Goal: Information Seeking & Learning: Learn about a topic

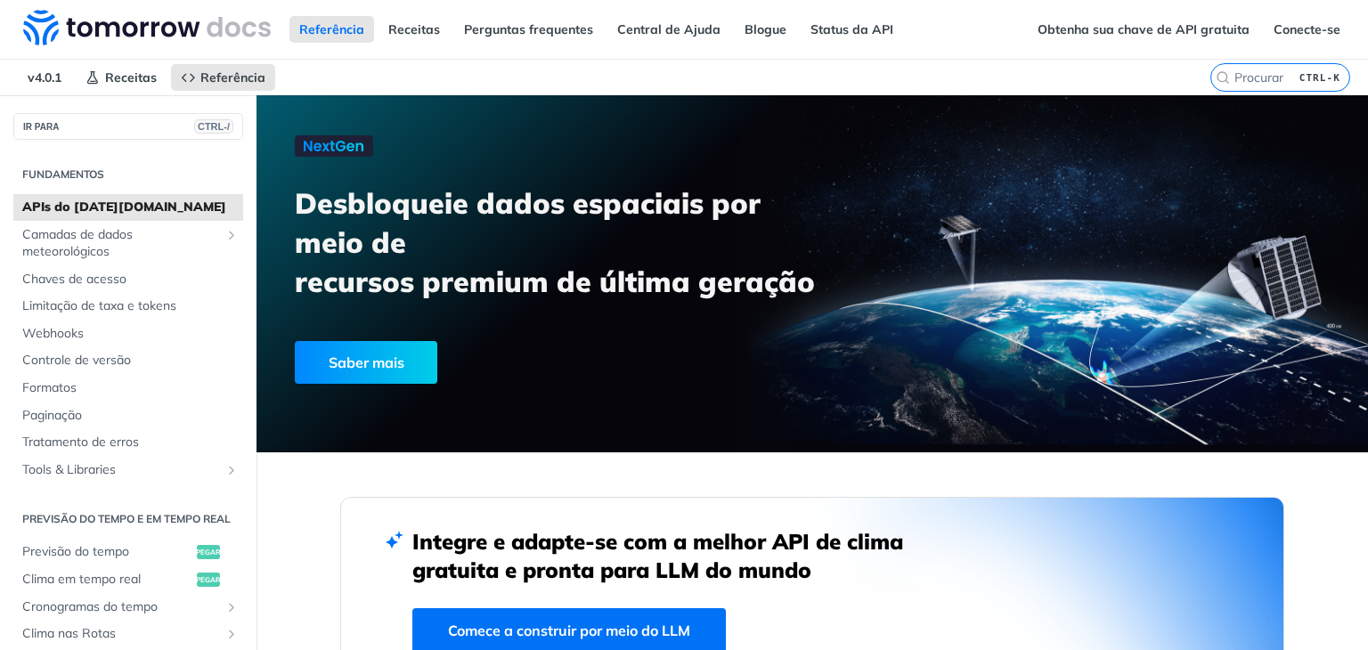
click at [645, 253] on h3 "Desbloqueie dados espaciais por meio de recursos premium de última geração" at bounding box center [563, 243] width 537 height 118
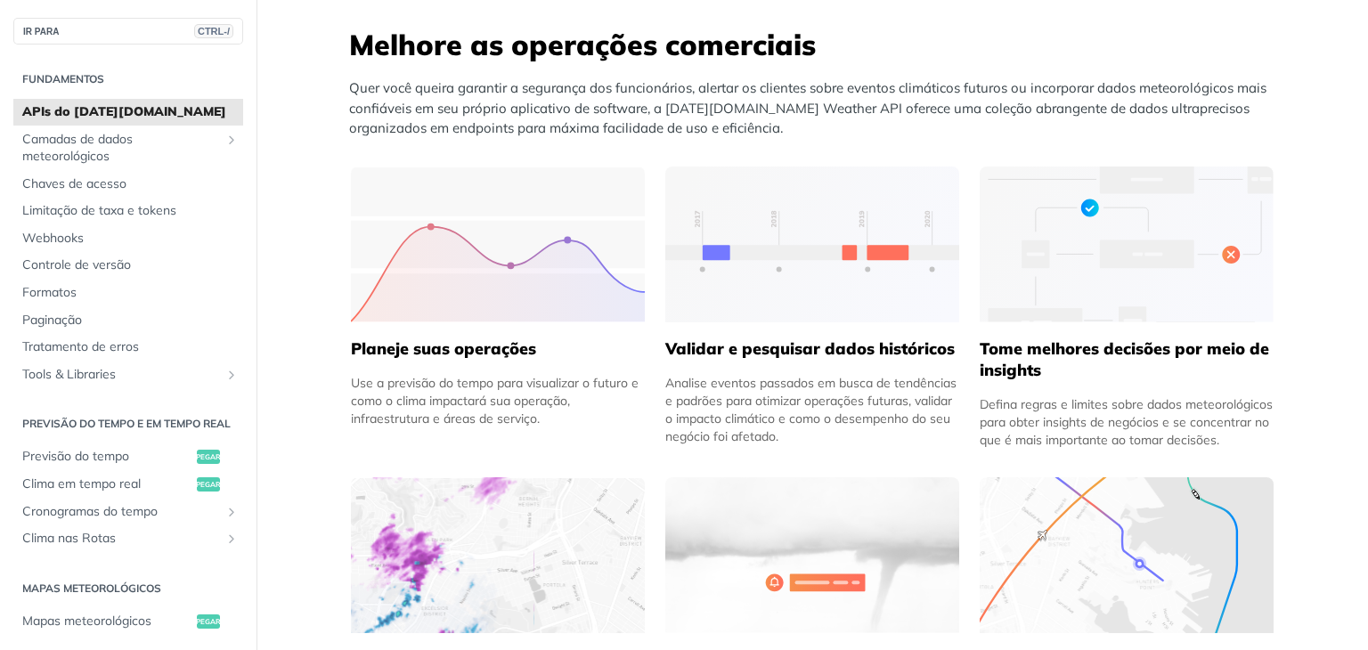
scroll to position [713, 0]
click at [155, 215] on font "Limitação de taxa e tokens" at bounding box center [99, 210] width 154 height 16
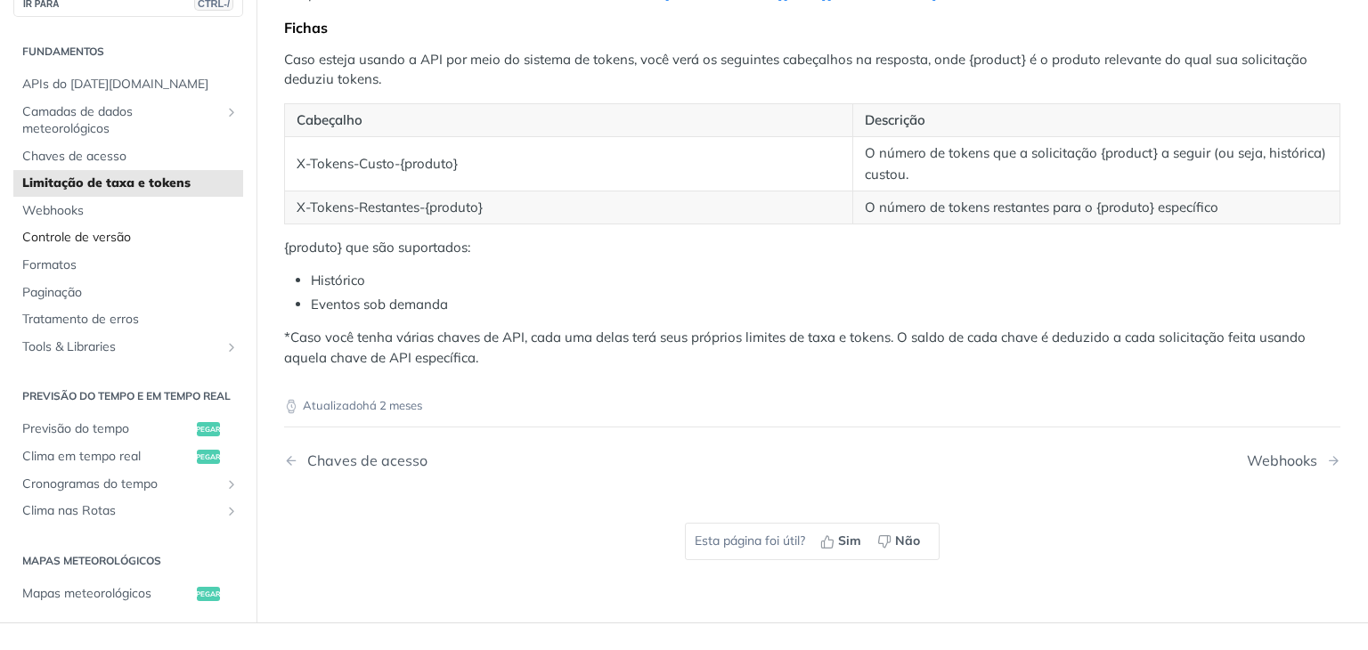
scroll to position [535, 0]
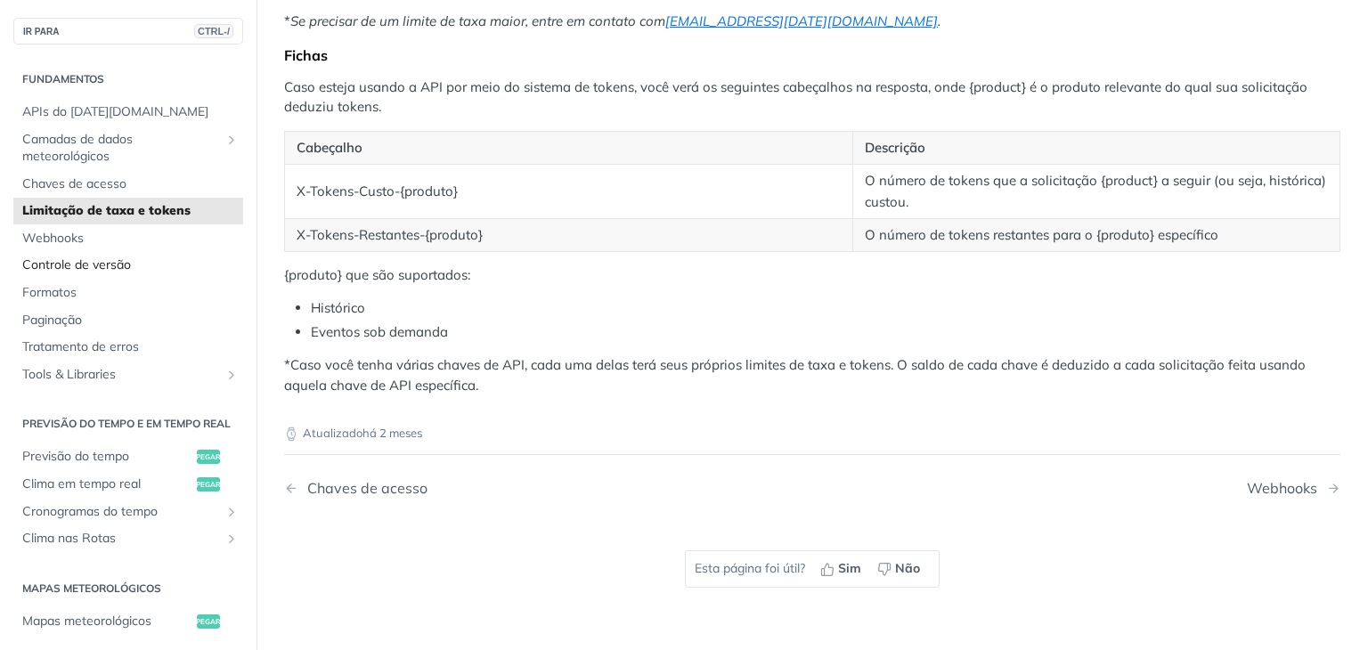
click at [93, 272] on font "Controle de versão" at bounding box center [76, 265] width 109 height 16
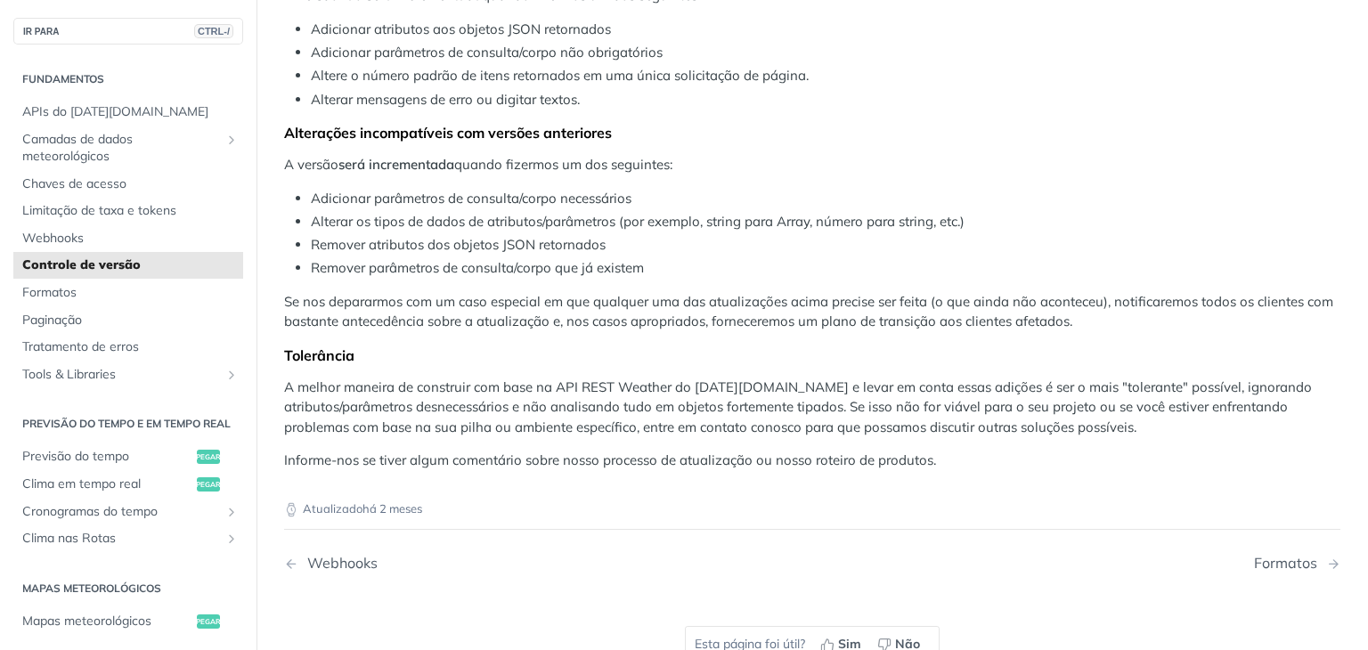
scroll to position [291, 0]
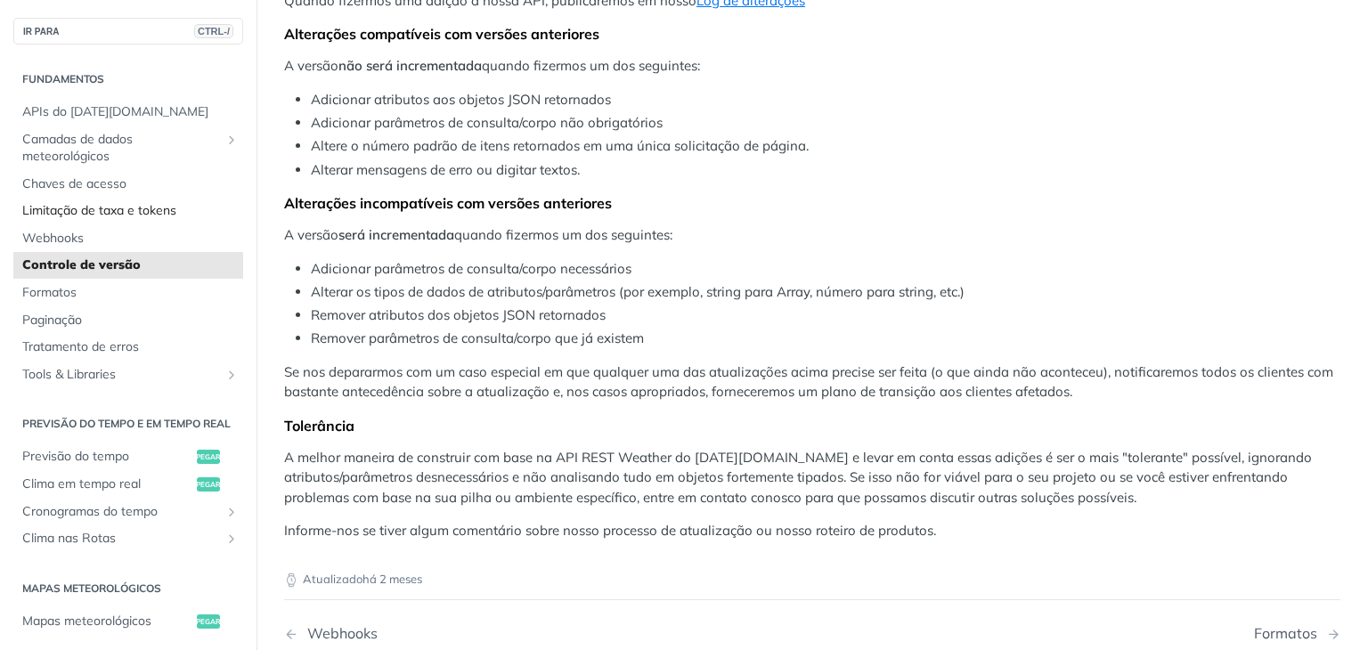
click at [52, 206] on font "Limitação de taxa e tokens" at bounding box center [99, 210] width 154 height 16
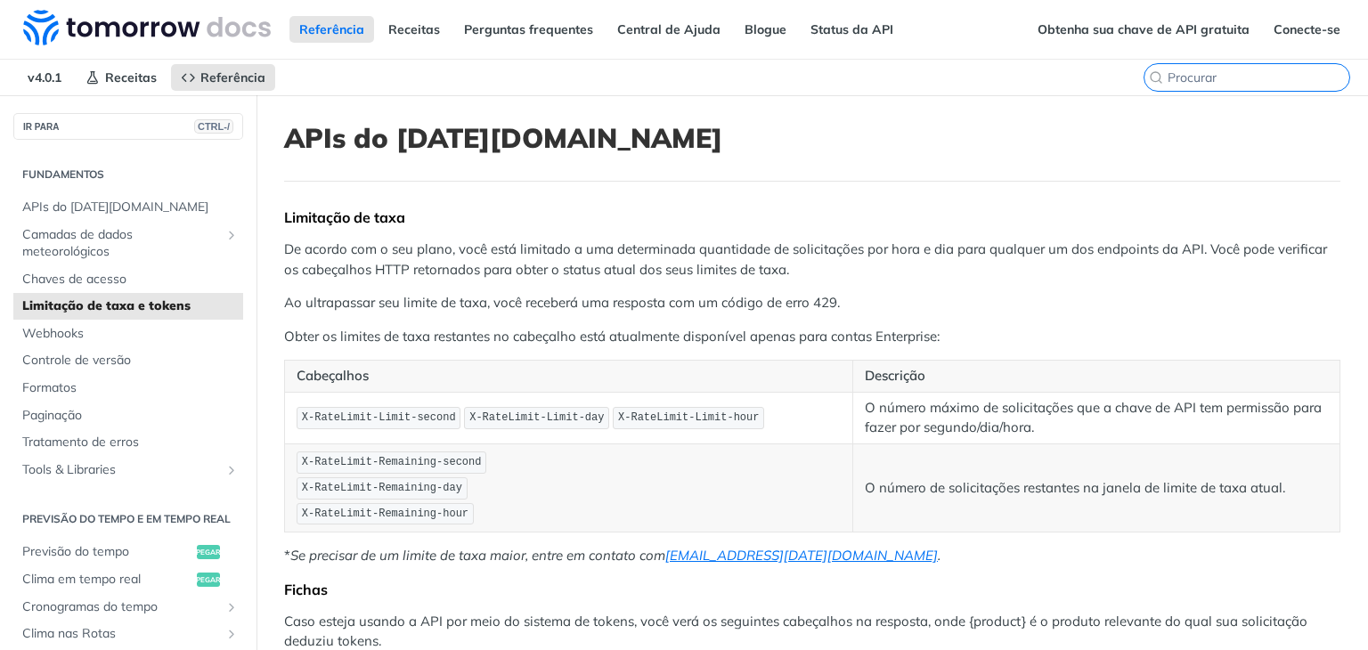
click at [1233, 71] on input "CTRL-K" at bounding box center [1259, 77] width 182 height 16
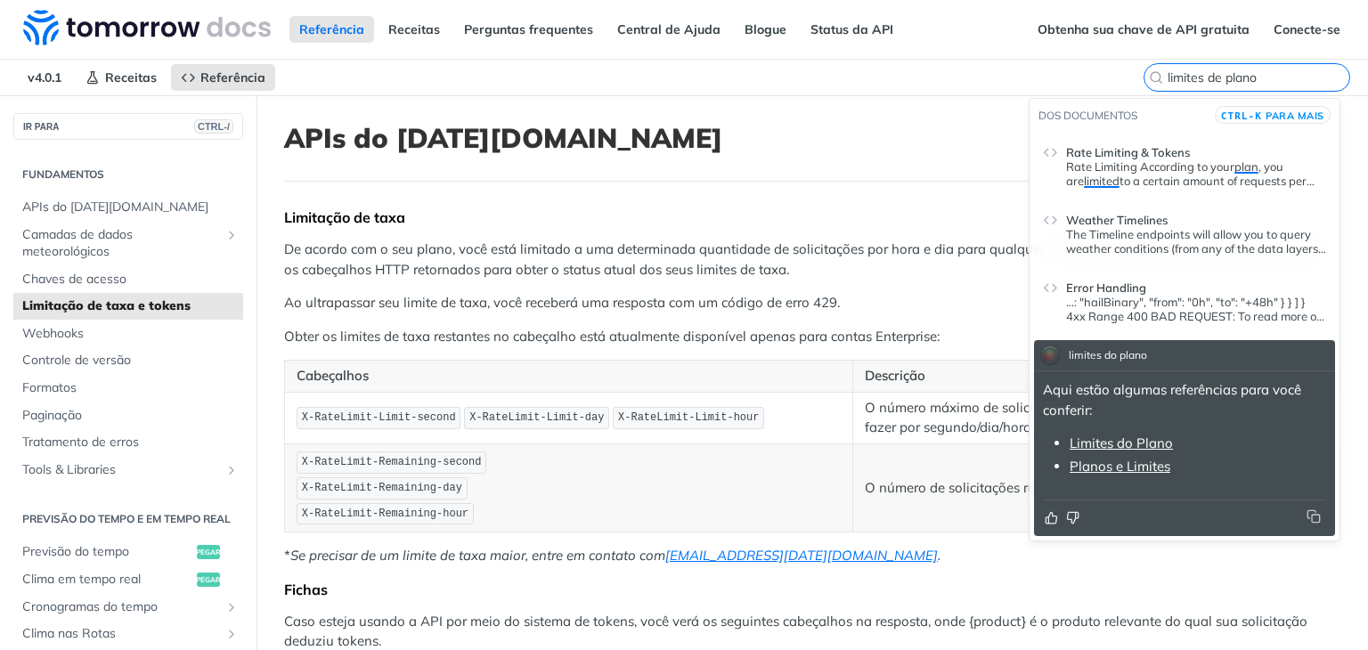
type input "limites de plano"
click at [1120, 463] on font "Planos e Limites" at bounding box center [1120, 466] width 101 height 17
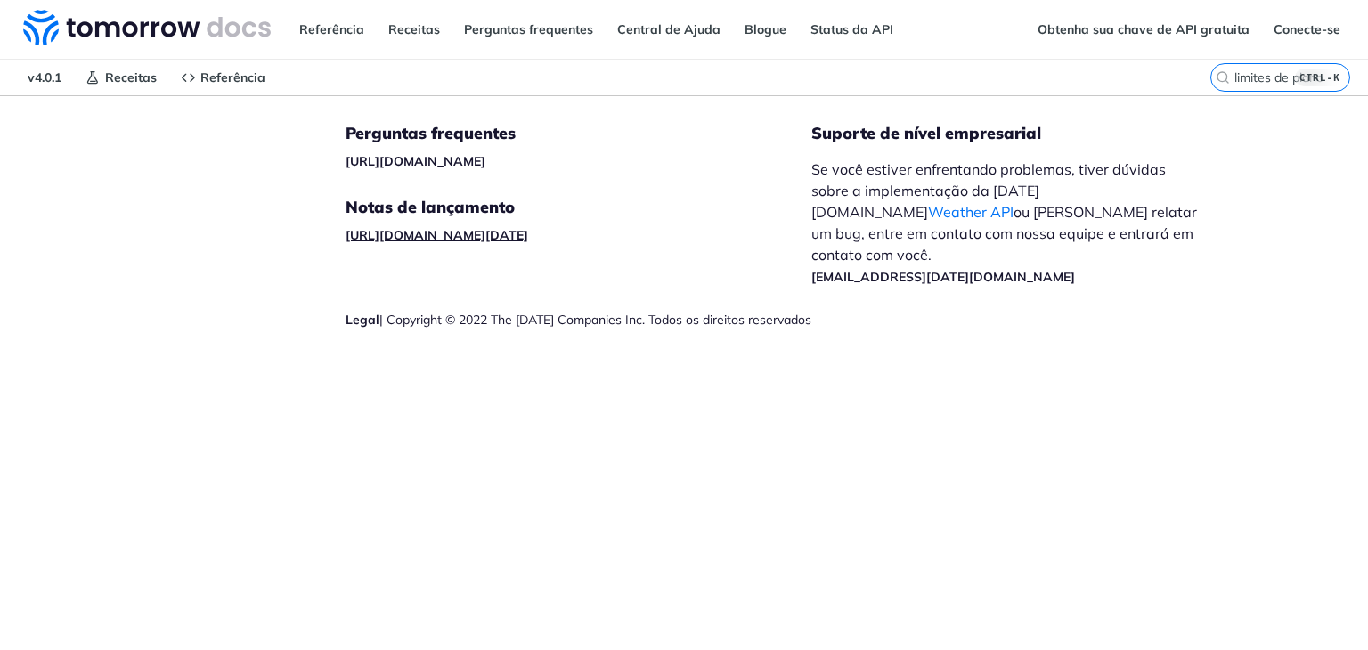
click at [528, 235] on font "[URL][DOMAIN_NAME][DATE]" at bounding box center [437, 235] width 183 height 16
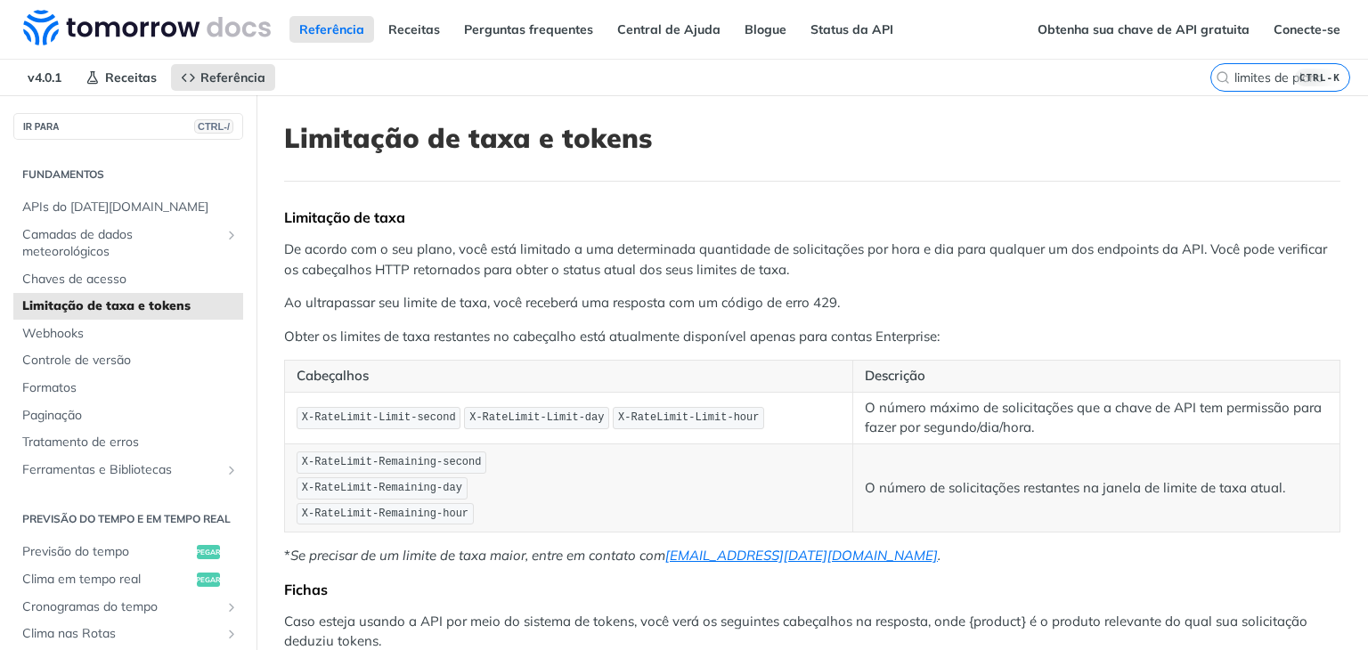
drag, startPoint x: 1203, startPoint y: 55, endPoint x: 1221, endPoint y: 63, distance: 20.4
click at [1205, 57] on div "Obtenha sua chave de API gratuita Conecte-se" at bounding box center [1198, 29] width 340 height 59
click at [1224, 65] on label "limites de plano CTRL-K" at bounding box center [1281, 77] width 140 height 29
click at [1224, 69] on input "limites de plano" at bounding box center [1259, 77] width 182 height 16
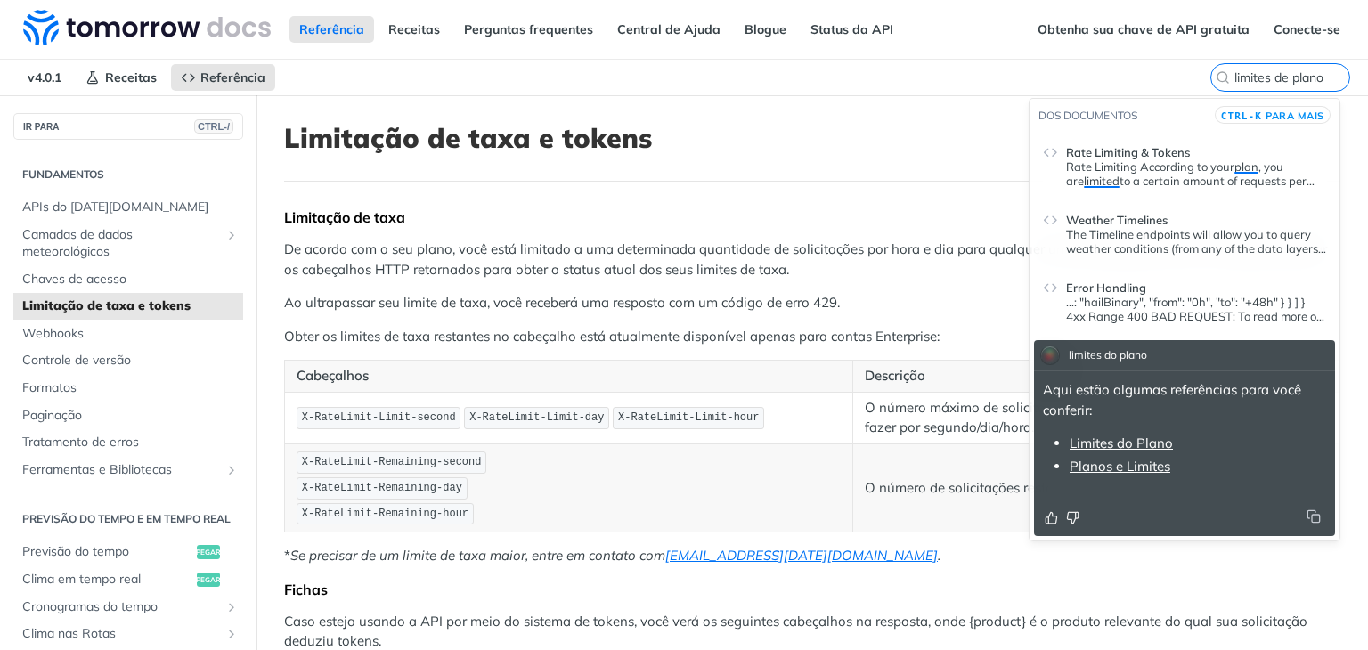
click at [1104, 443] on font "Limites do Plano" at bounding box center [1121, 443] width 103 height 17
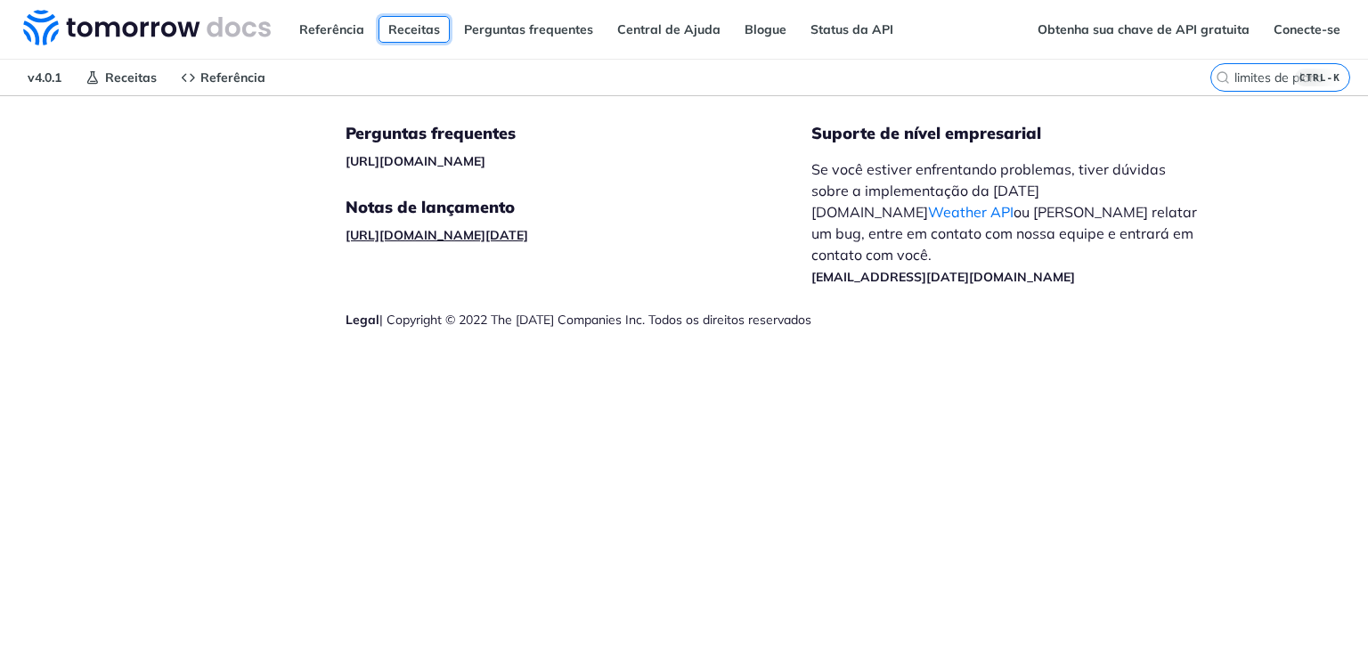
click at [413, 35] on font "Receitas" at bounding box center [414, 29] width 52 height 16
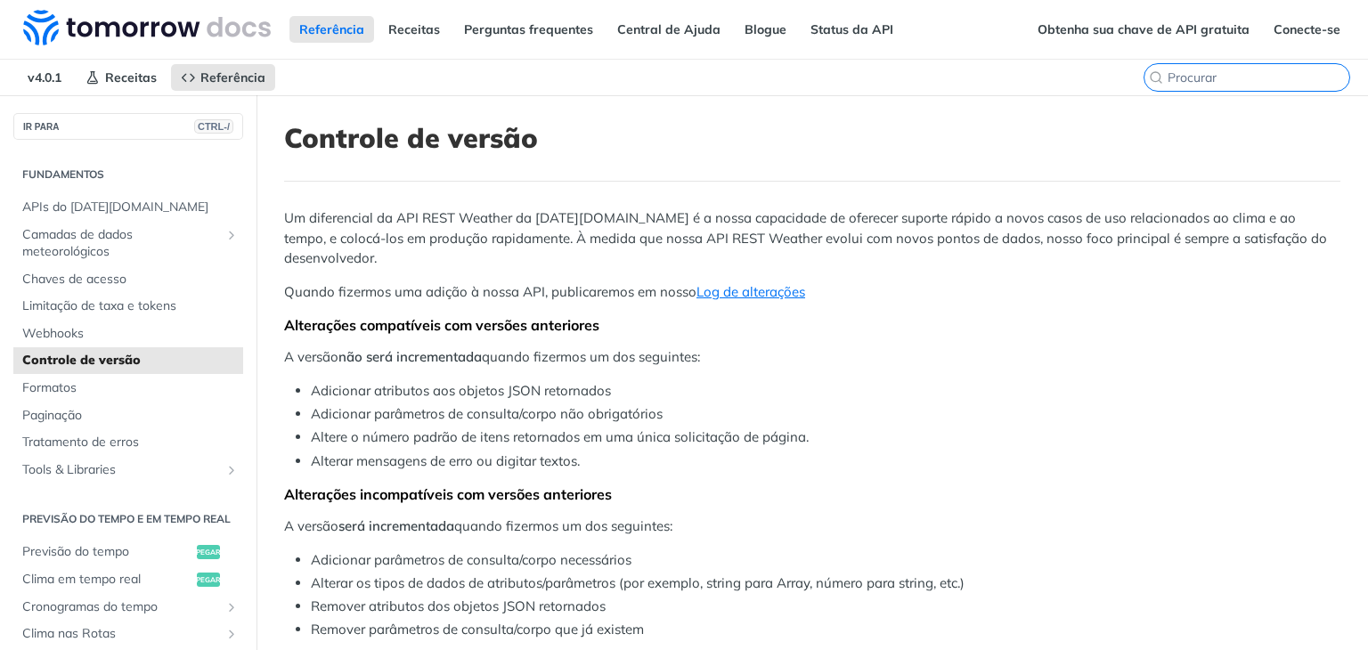
click at [1227, 69] on input "CTRL-K" at bounding box center [1259, 77] width 182 height 16
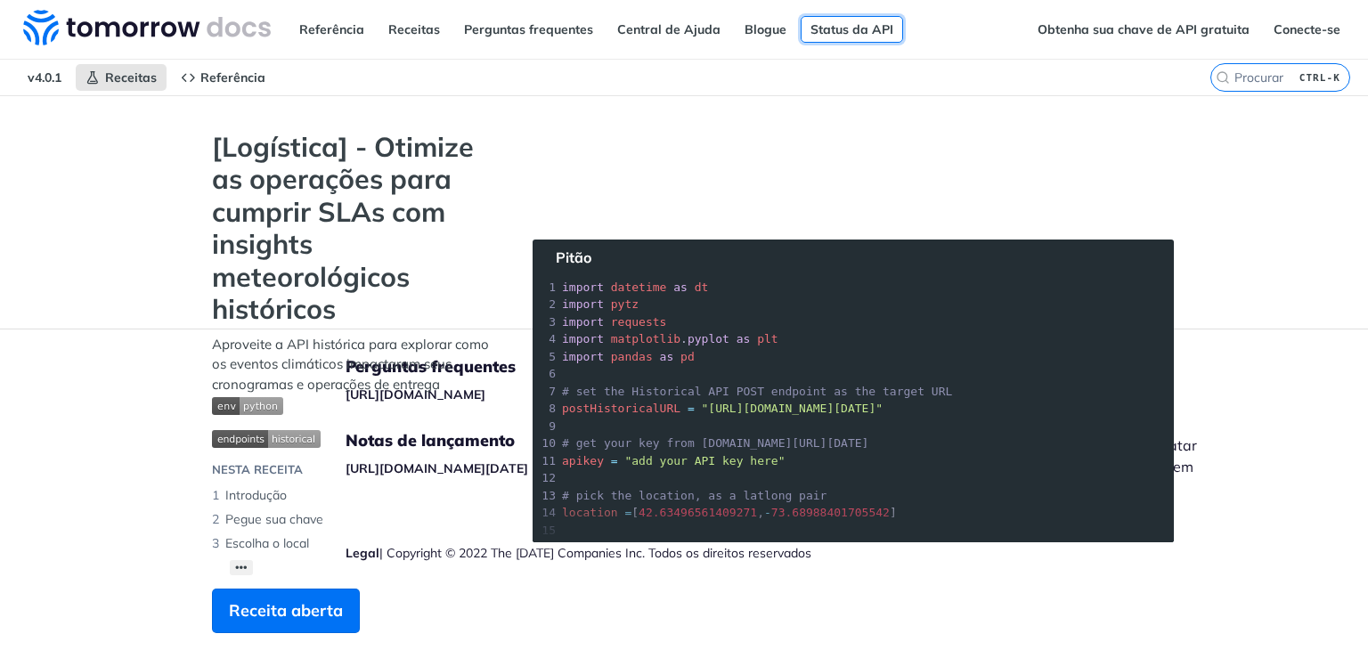
click at [829, 32] on font "Status da API" at bounding box center [852, 29] width 83 height 16
click at [1309, 30] on font "Conecte-se" at bounding box center [1307, 29] width 67 height 16
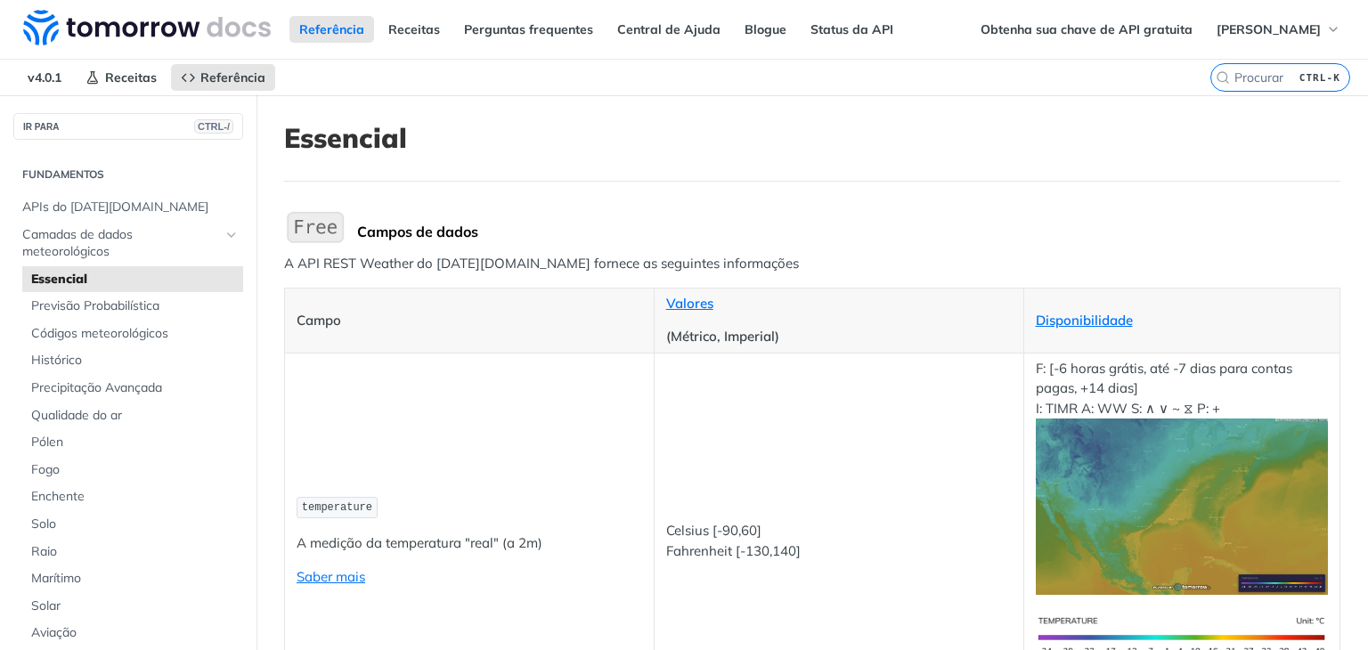
click at [676, 158] on header "Essencial" at bounding box center [812, 152] width 1057 height 60
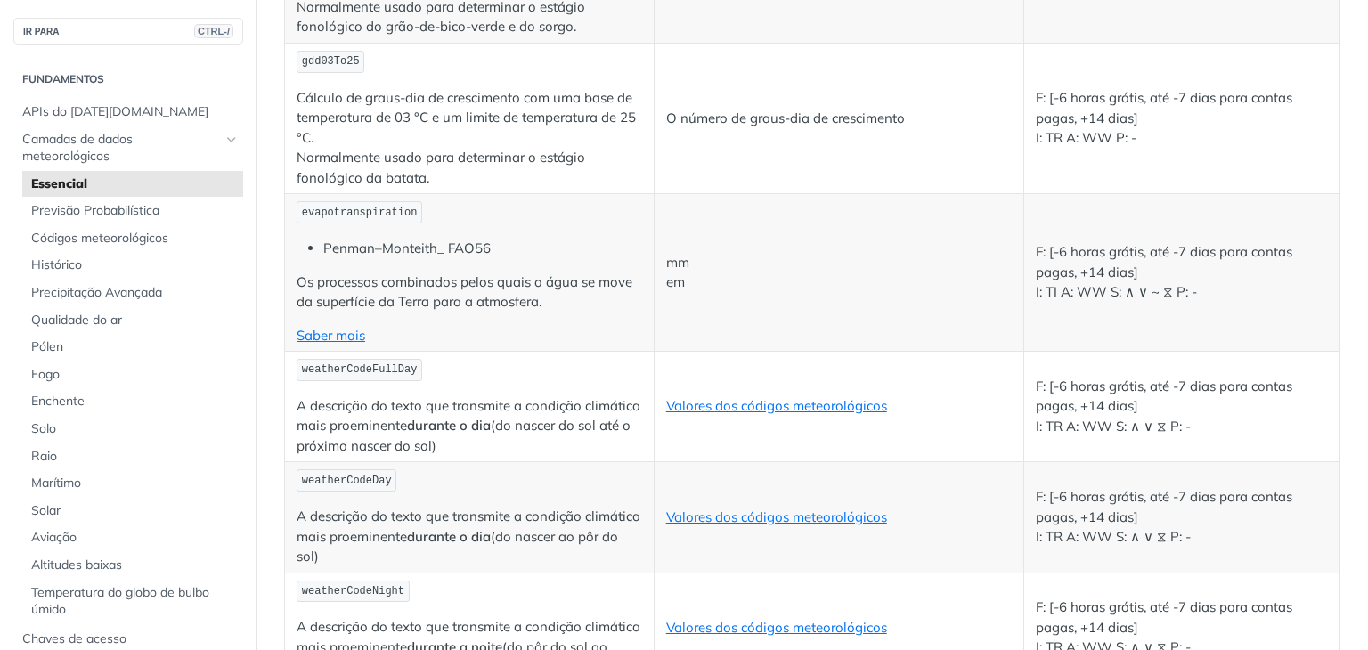
scroll to position [8998, 0]
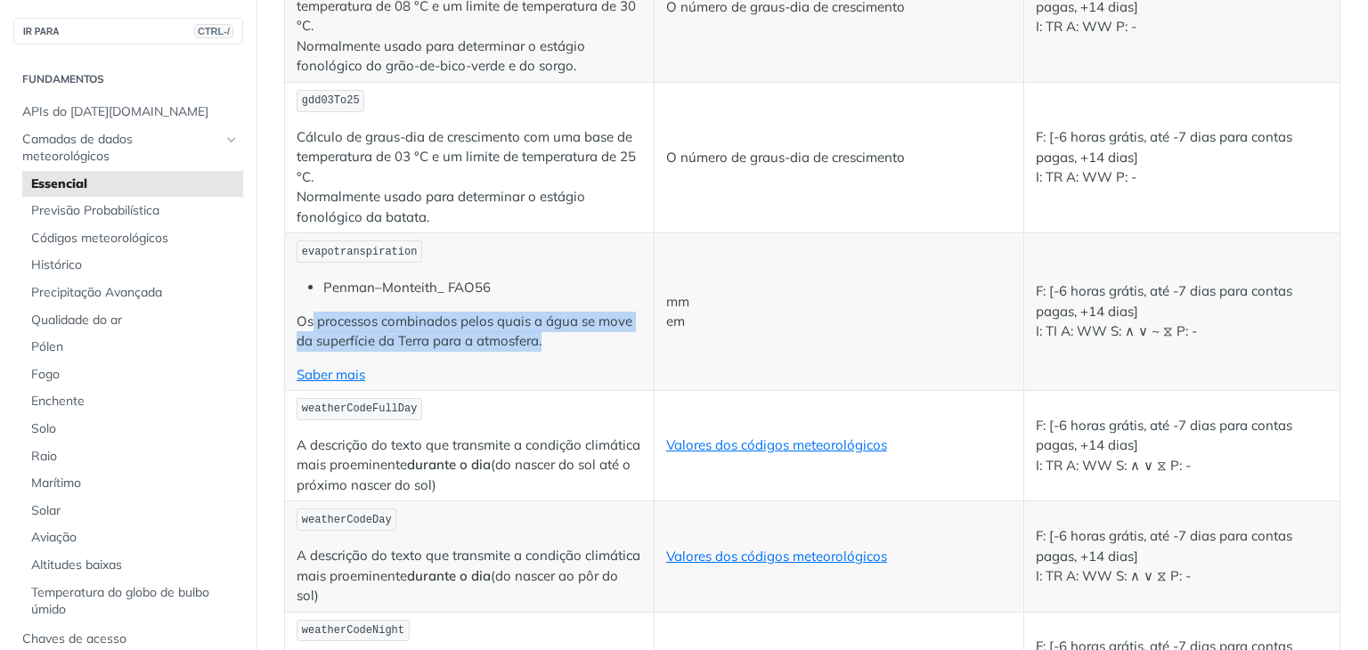
drag, startPoint x: 310, startPoint y: 258, endPoint x: 558, endPoint y: 276, distance: 248.3
click at [558, 312] on p "Os processos combinados pelos quais a água se move da superfície da Terra para …" at bounding box center [470, 332] width 346 height 40
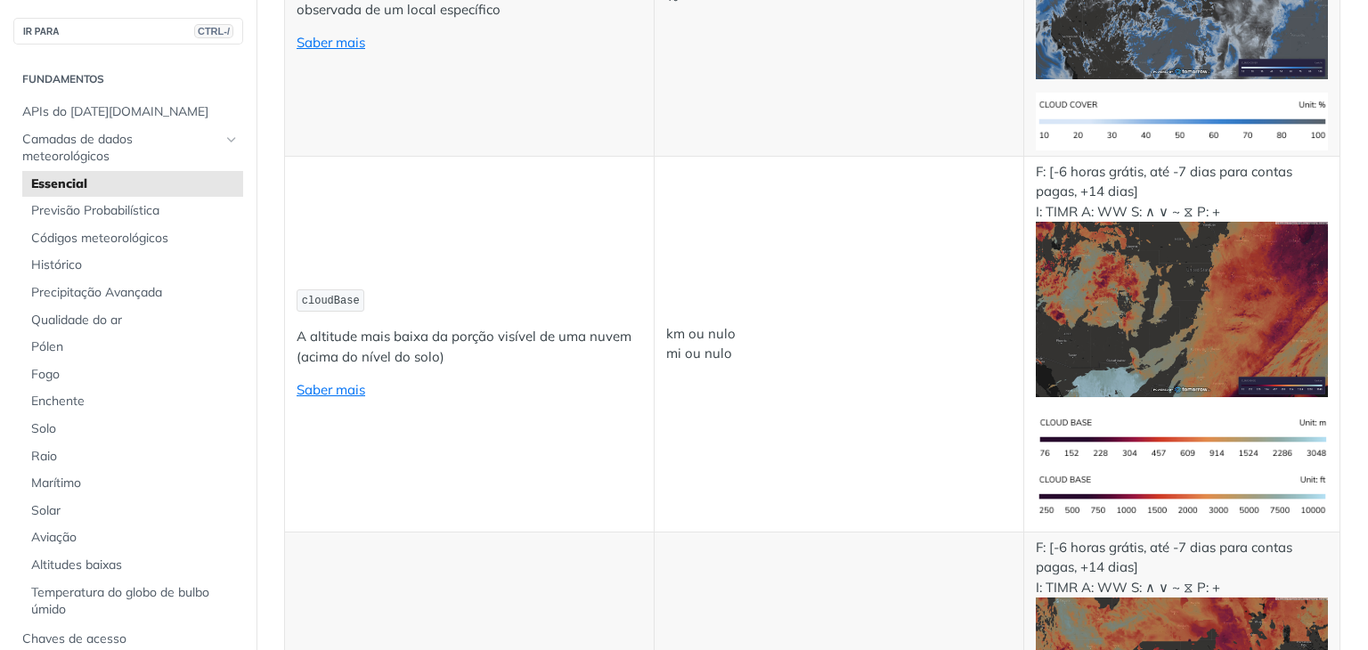
scroll to position [7127, 0]
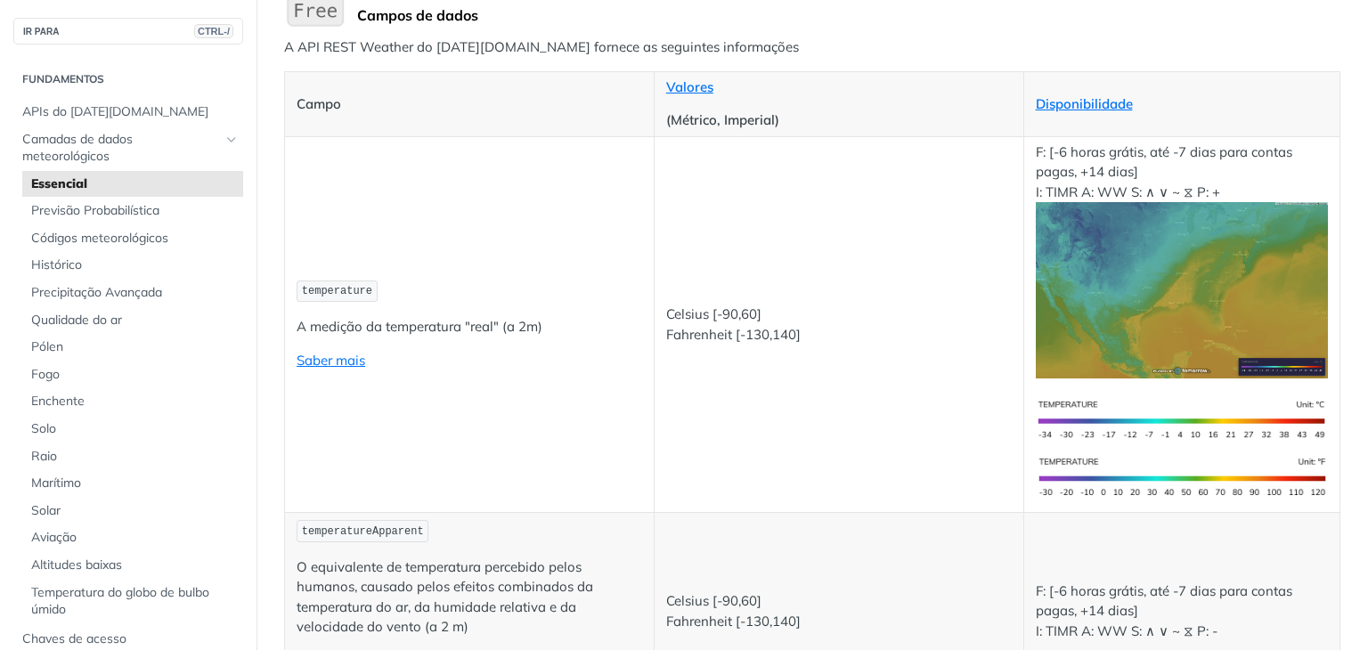
scroll to position [178, 0]
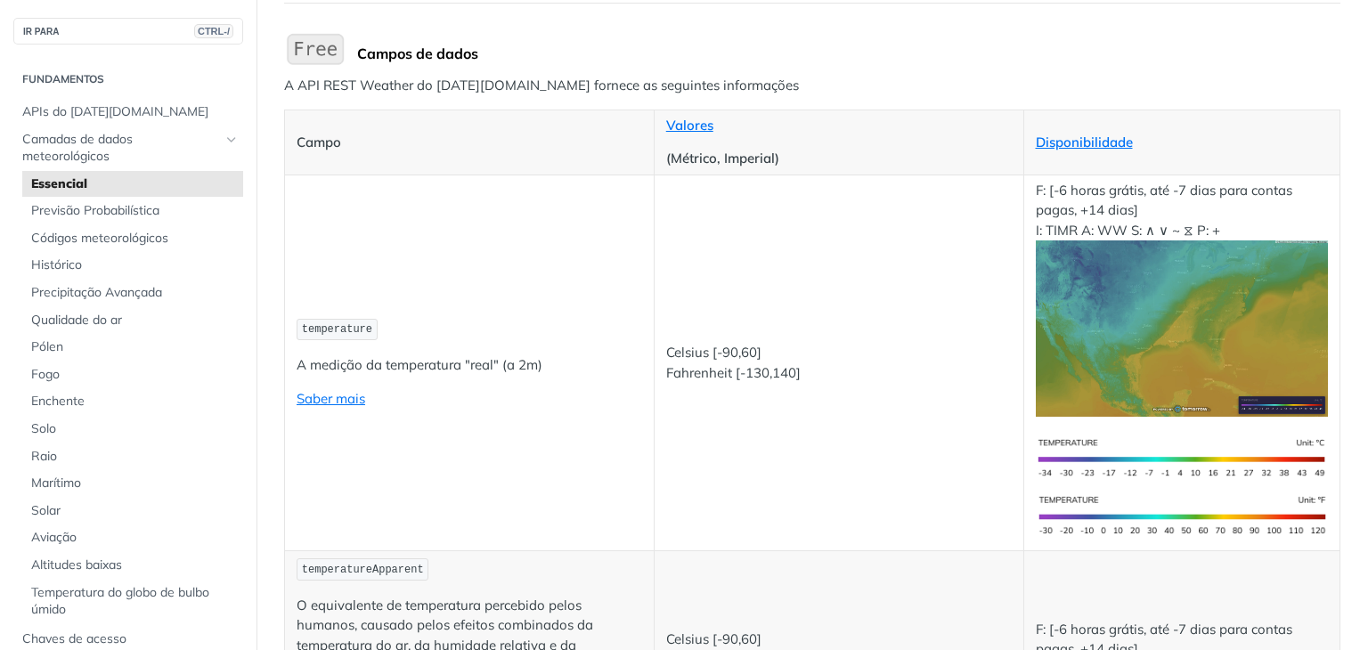
click at [534, 234] on td "temperature A medição da temperatura "real" (a 2m) Saber mais" at bounding box center [470, 363] width 370 height 376
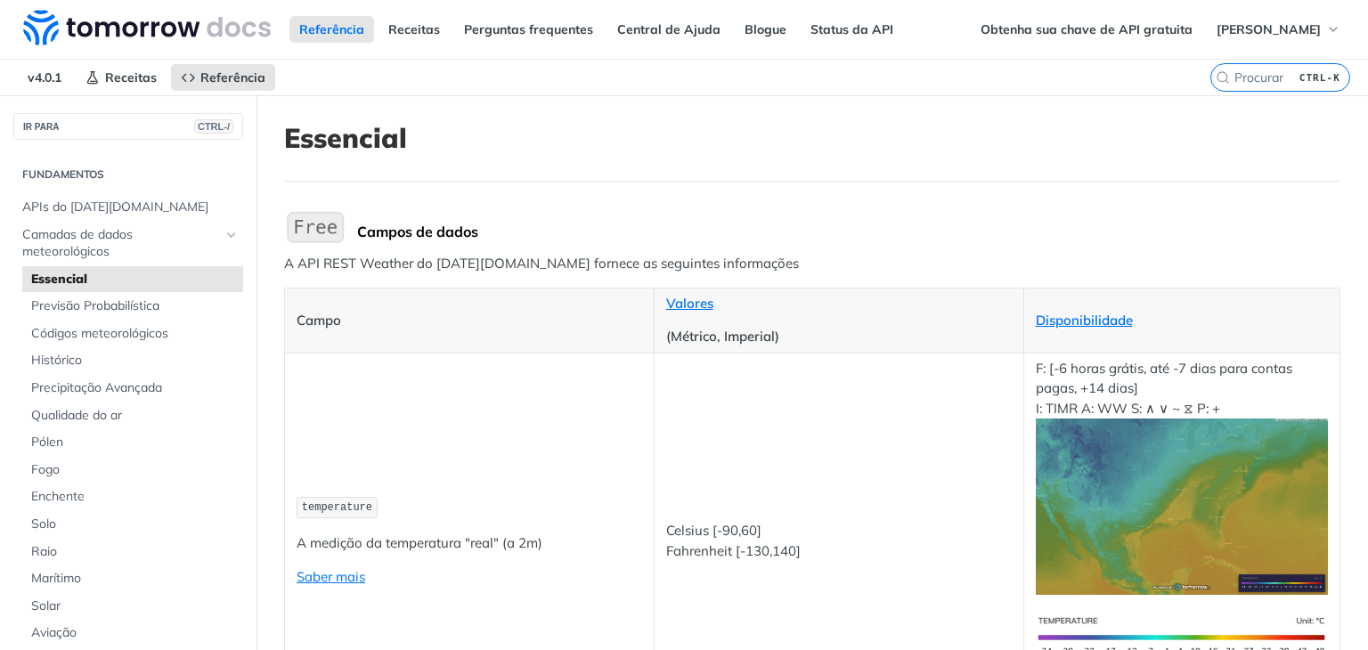
click at [646, 157] on header "Essencial" at bounding box center [812, 152] width 1057 height 60
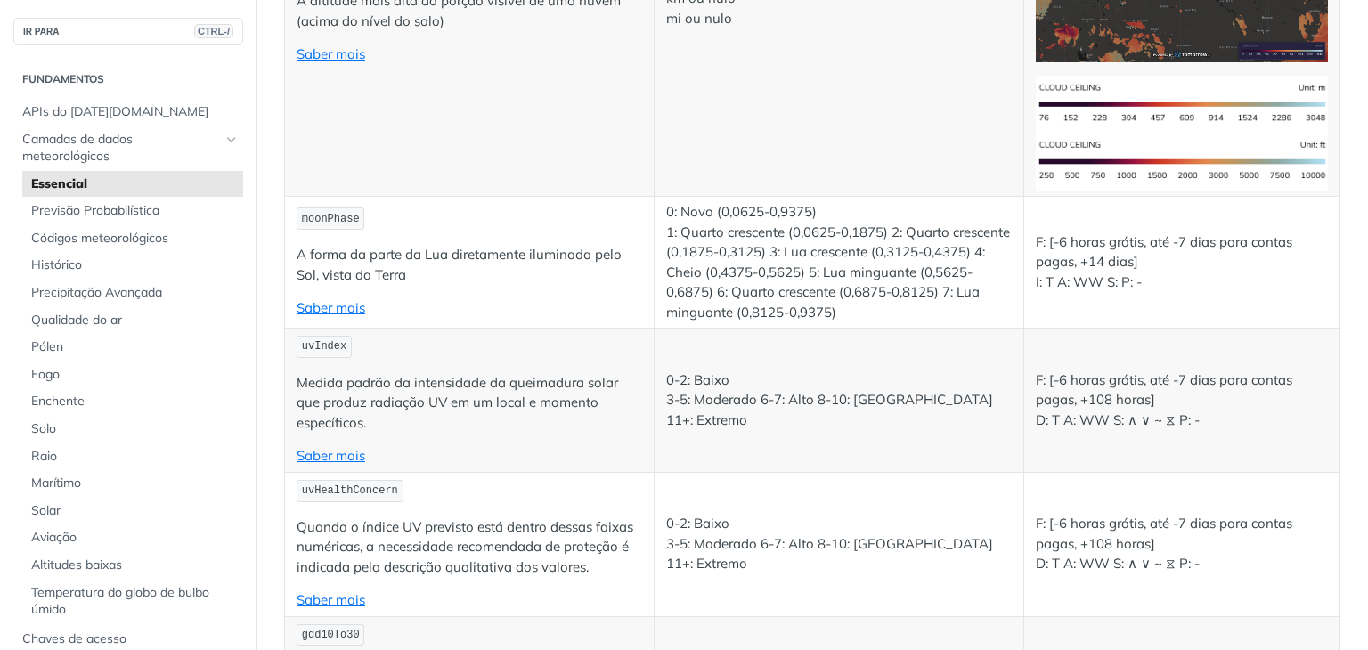
scroll to position [8864, 0]
